Goal: Register for event/course

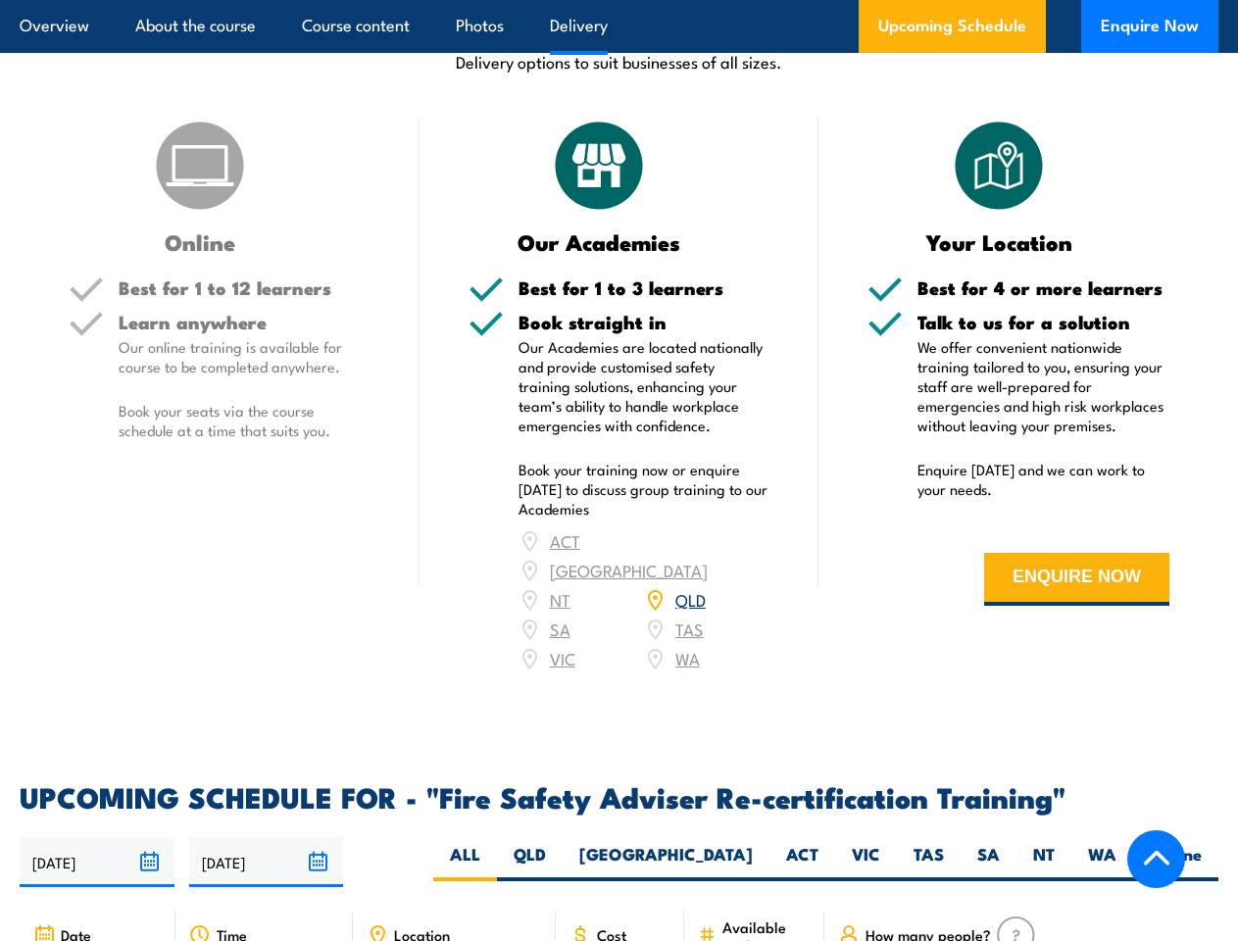
scroll to position [2497, 0]
click at [618, 0] on article "Overview About the course Course content Photos Delivery Upcoming Schedule Enqu…" at bounding box center [619, 26] width 1198 height 53
click at [97, 837] on input "[DATE]" at bounding box center [97, 862] width 155 height 50
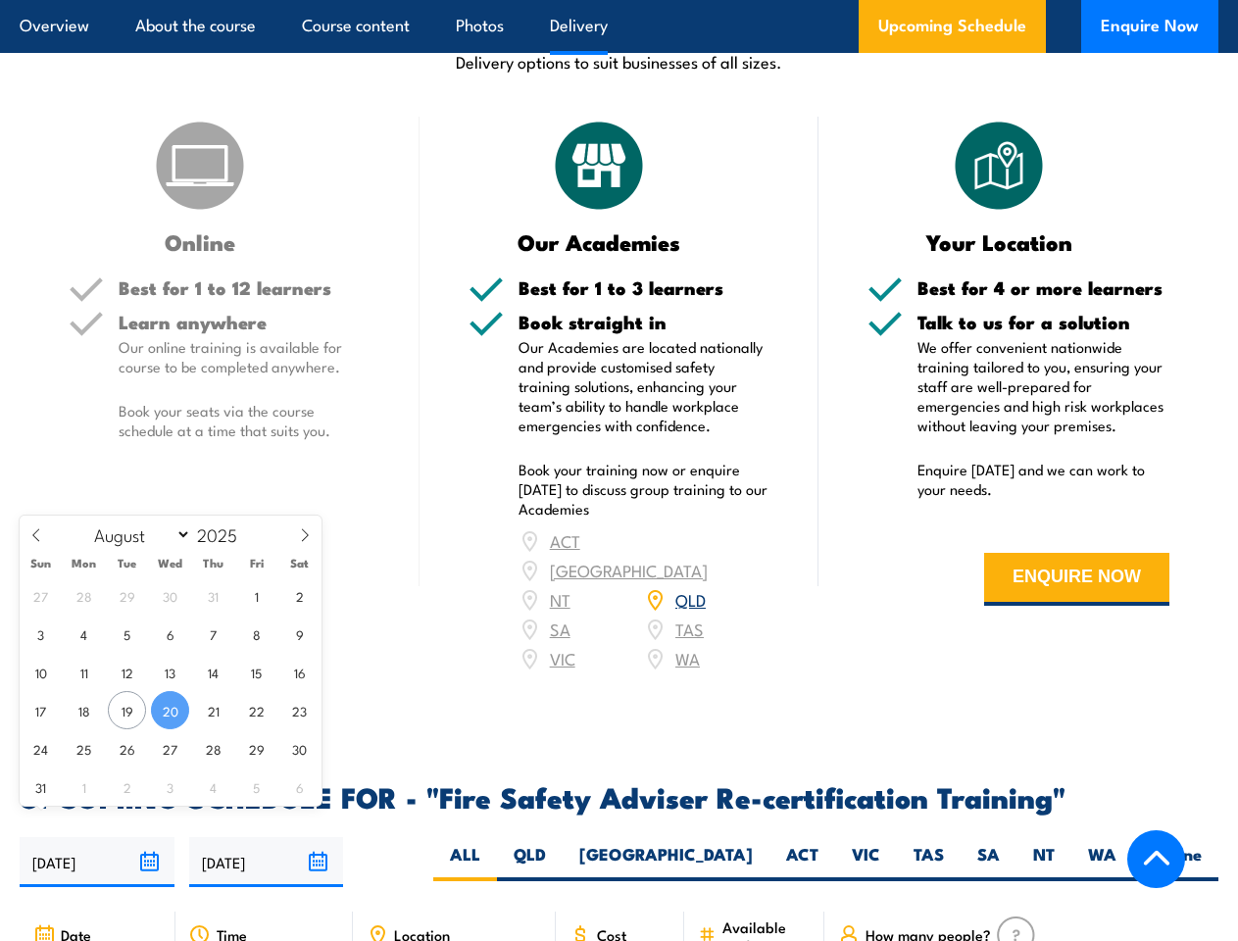
click at [267, 837] on input "[DATE]" at bounding box center [266, 862] width 155 height 50
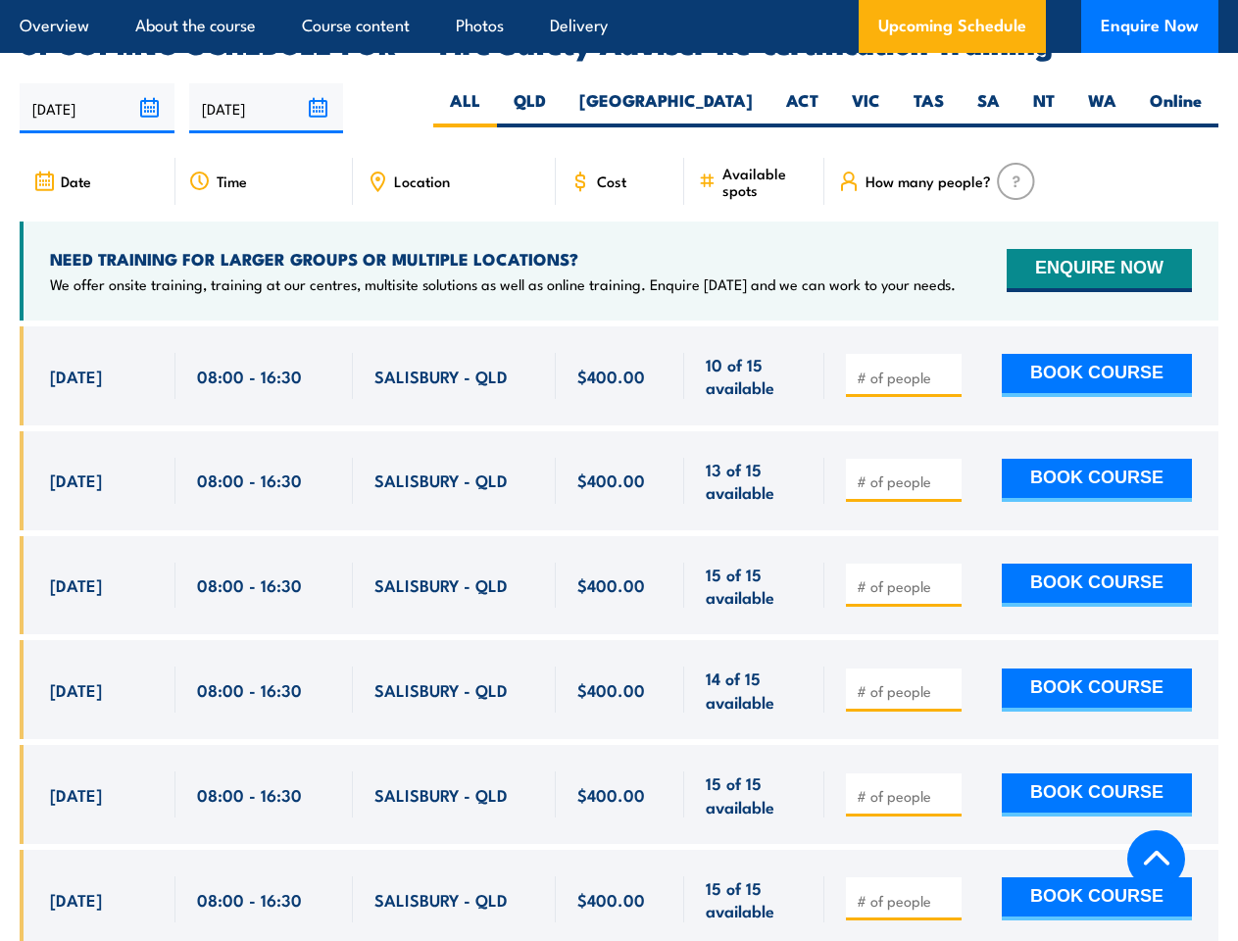
scroll to position [3250, 0]
click at [618, 0] on article "Overview About the course Course content Photos Delivery Upcoming Schedule Enqu…" at bounding box center [619, 26] width 1198 height 53
click at [97, 83] on input "[DATE]" at bounding box center [97, 108] width 155 height 50
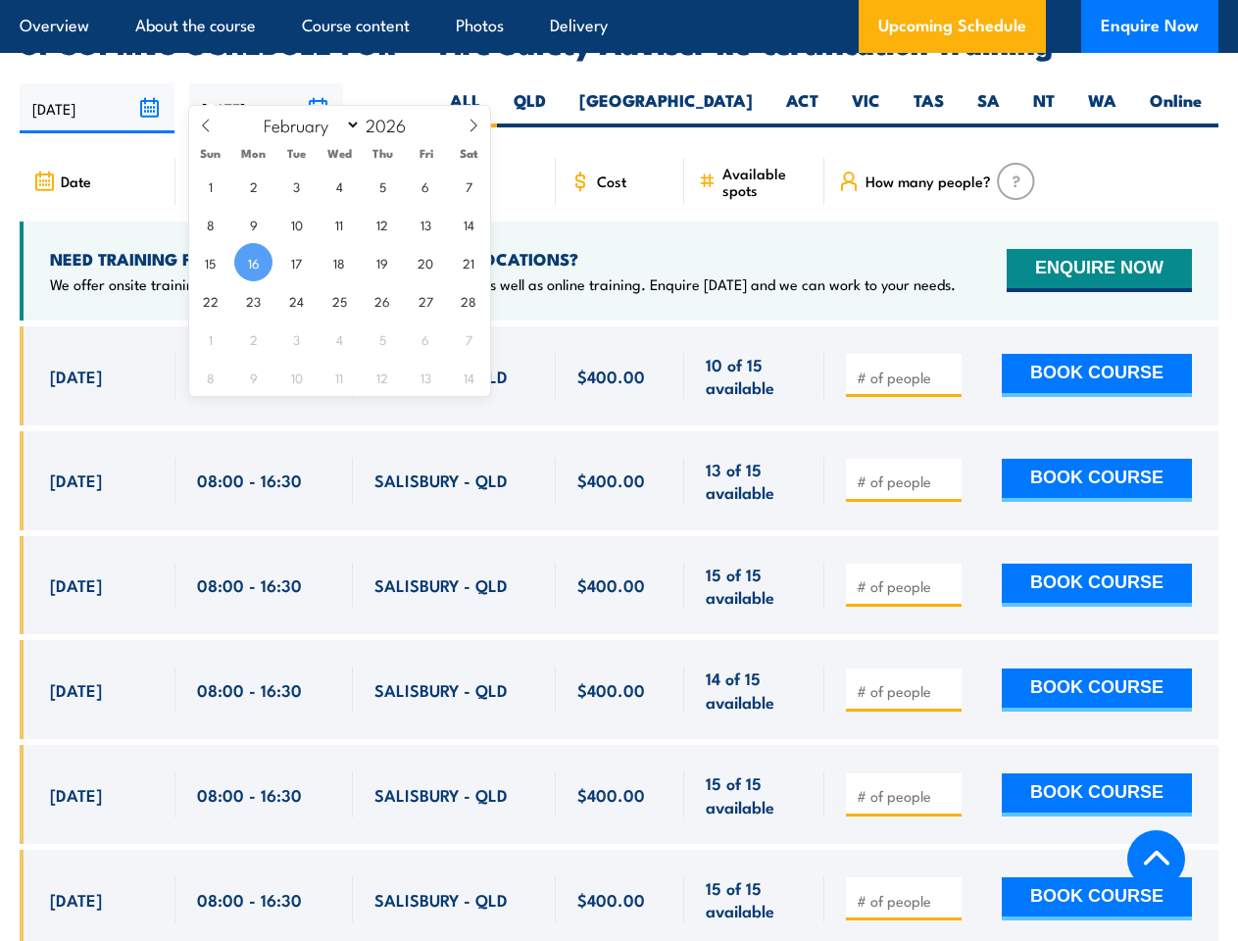
click at [267, 83] on input "[DATE]" at bounding box center [266, 108] width 155 height 50
